Goal: Information Seeking & Learning: Learn about a topic

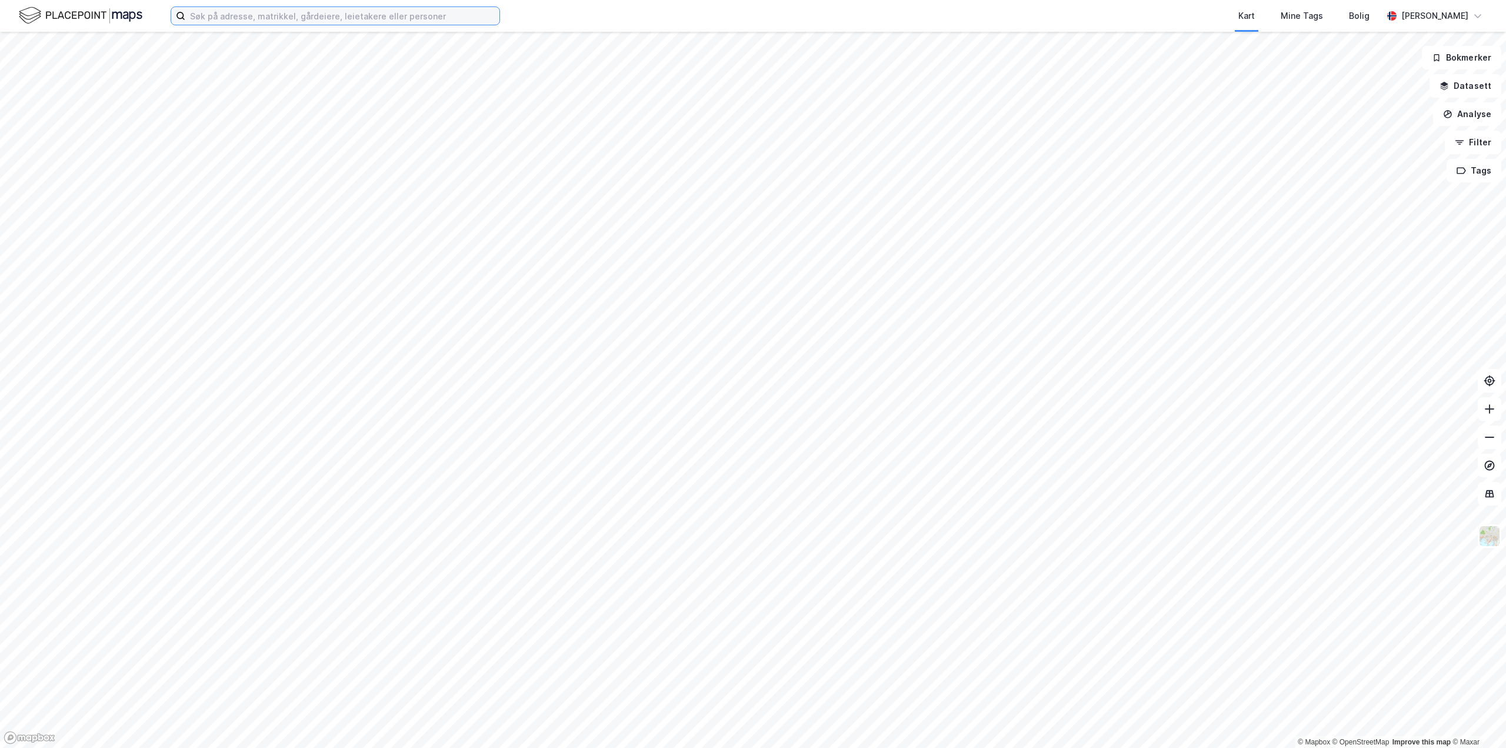
click at [360, 16] on input at bounding box center [342, 16] width 314 height 18
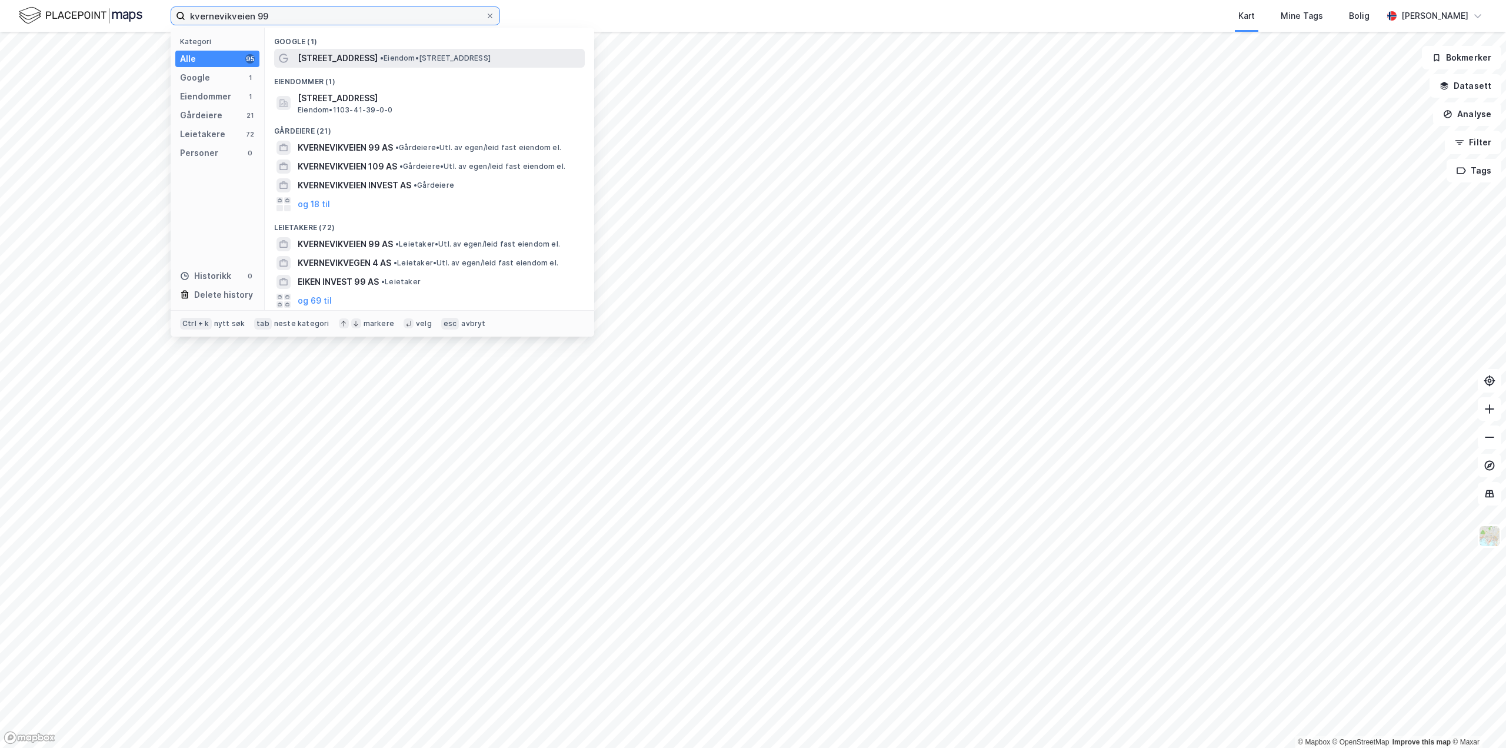
type input "kvernevikveien 99"
click at [341, 59] on span "[STREET_ADDRESS]" at bounding box center [338, 58] width 80 height 14
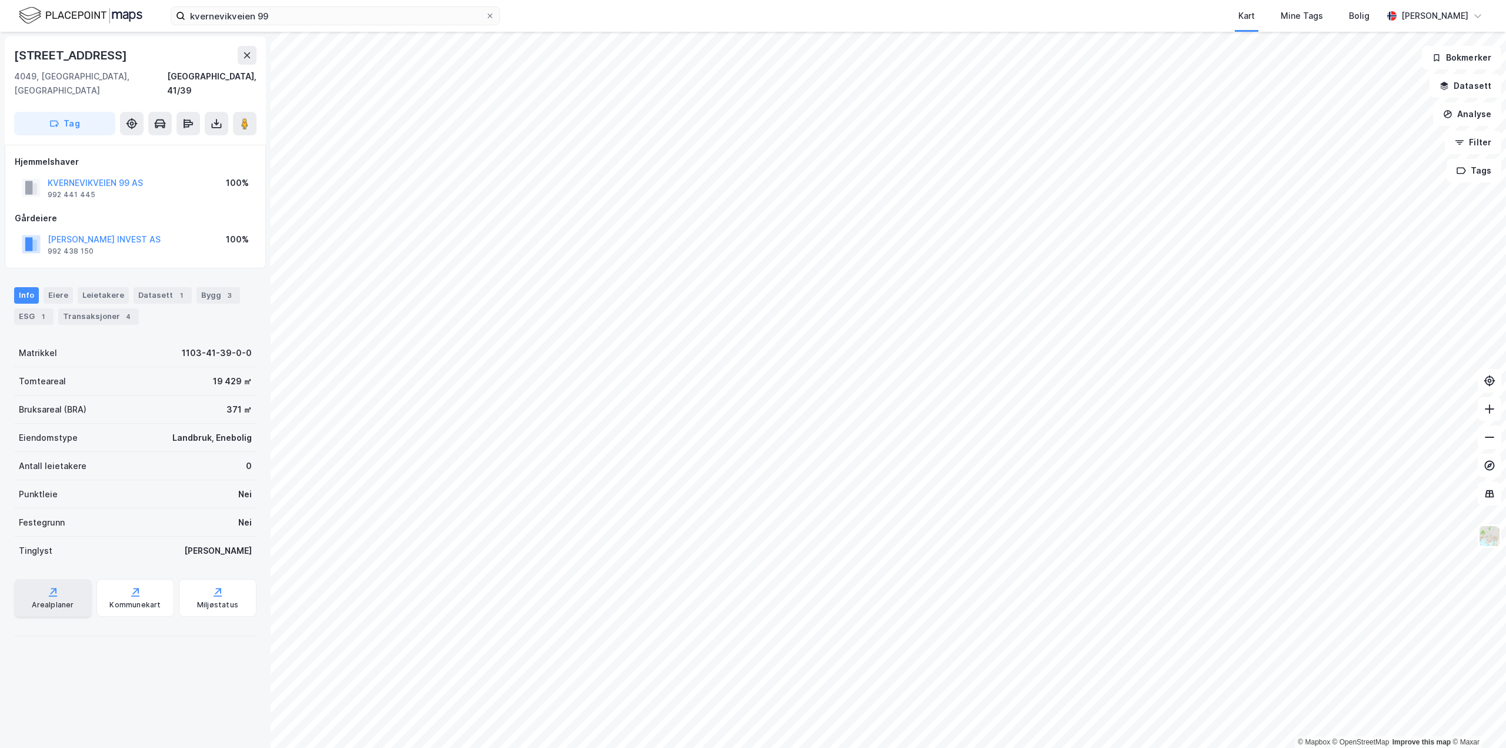
click at [59, 582] on div "Arealplaner" at bounding box center [53, 598] width 78 height 38
click at [801, 342] on div "© Mapbox © OpenStreetMap Improve this map © Maxar [STREET_ADDRESS], 41/39 Tag H…" at bounding box center [753, 390] width 1506 height 716
click at [241, 118] on icon at bounding box center [245, 124] width 12 height 12
click at [211, 287] on div "Bygg 3" at bounding box center [218, 295] width 44 height 16
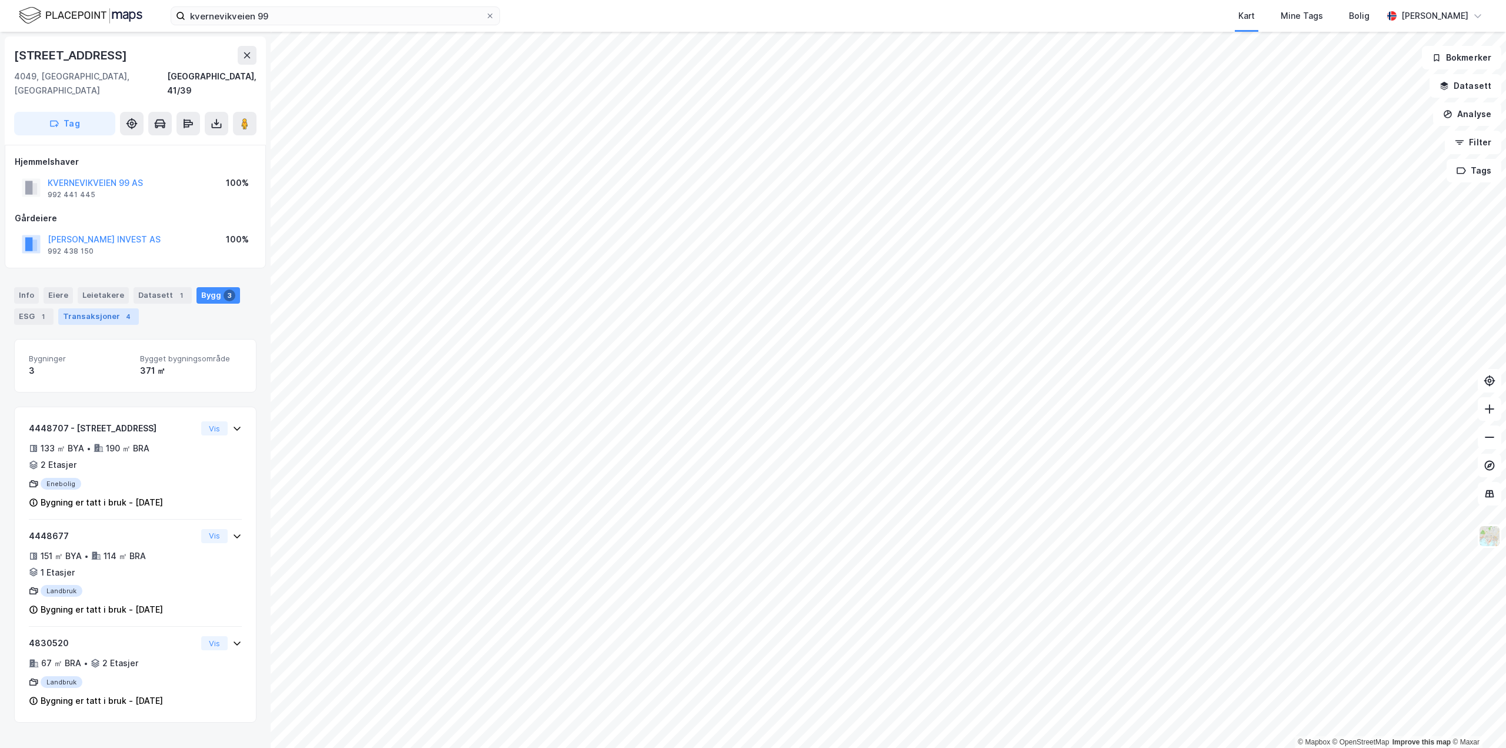
click at [79, 308] on div "Transaksjoner 4" at bounding box center [98, 316] width 81 height 16
